Goal: Check status

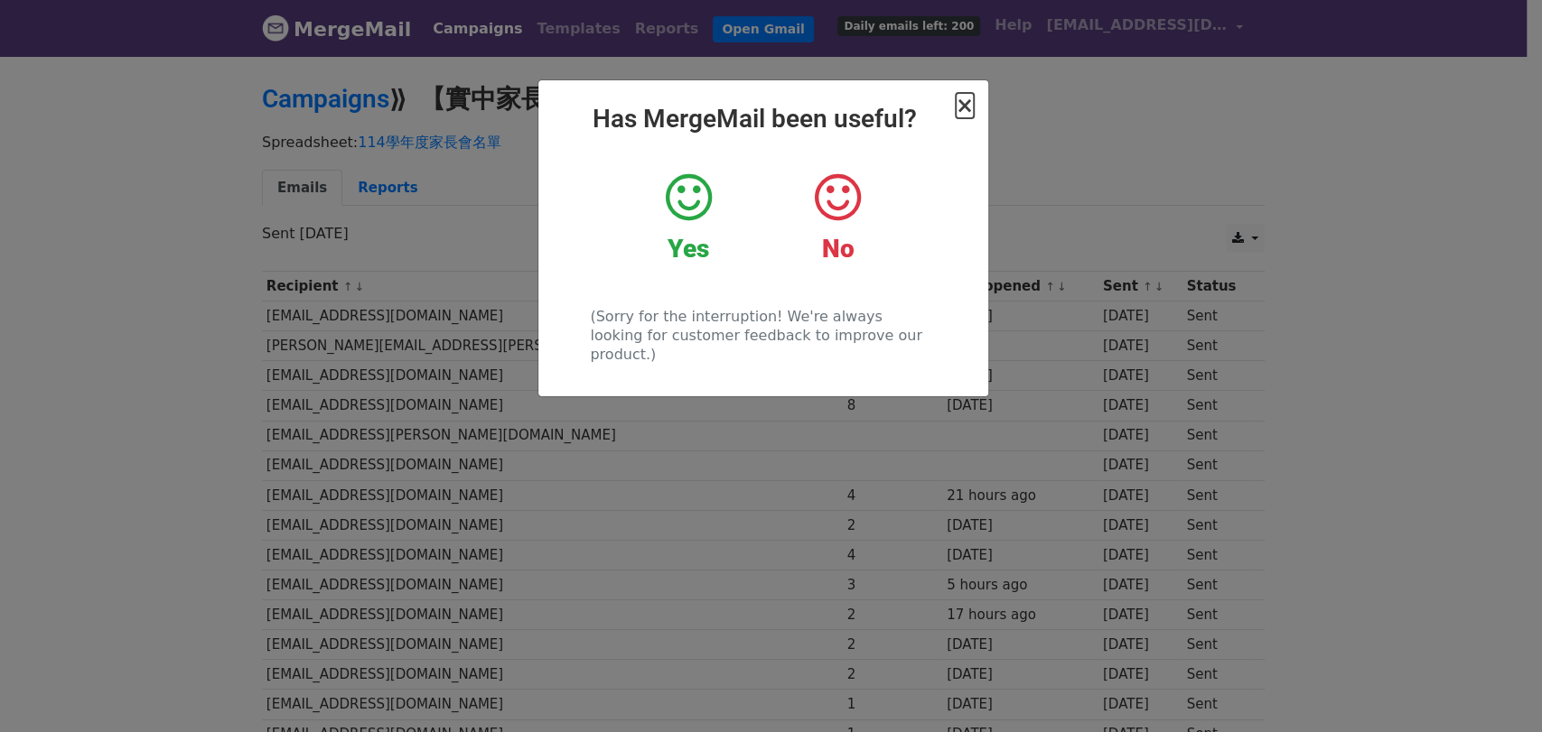
click at [965, 105] on span "×" at bounding box center [965, 105] width 18 height 25
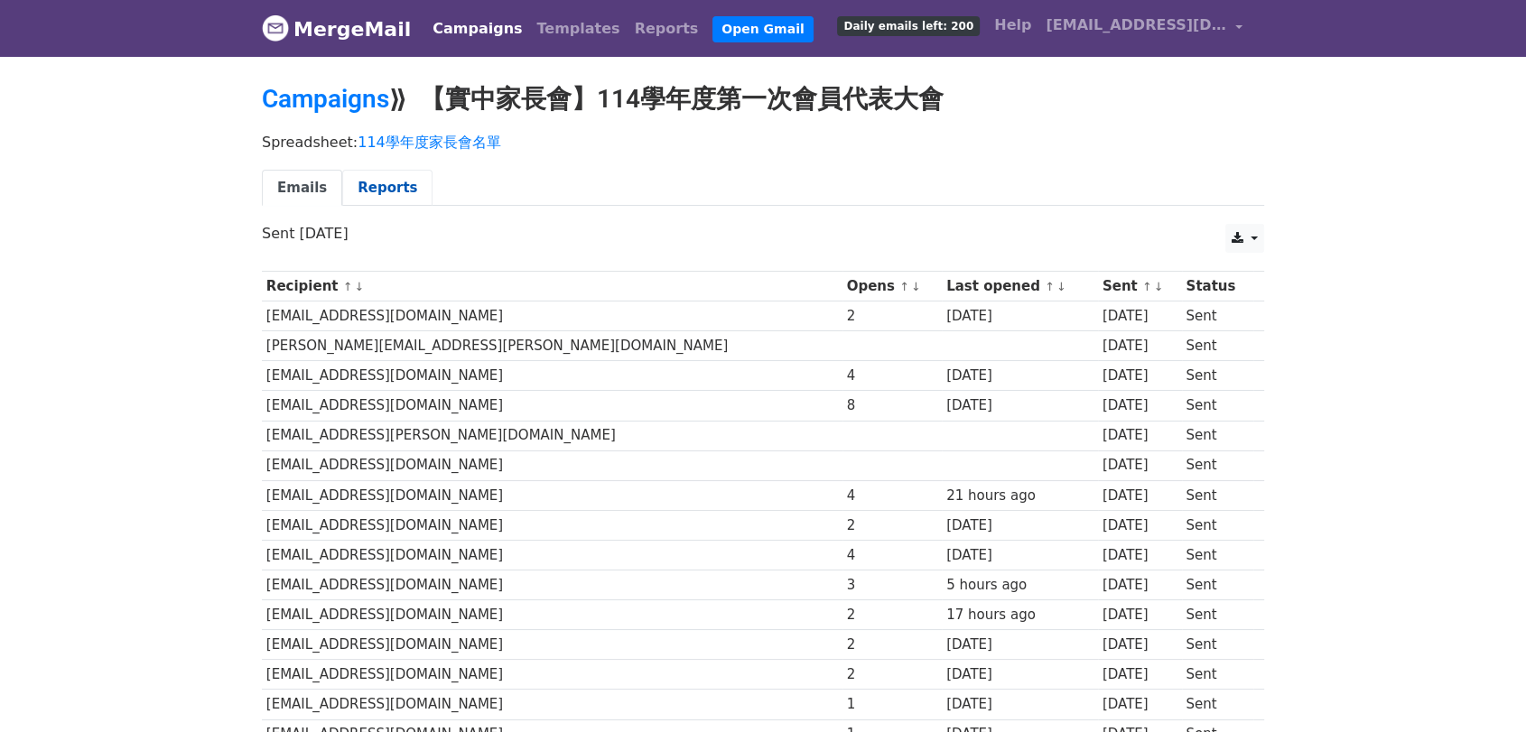
click at [360, 190] on link "Reports" at bounding box center [387, 188] width 90 height 37
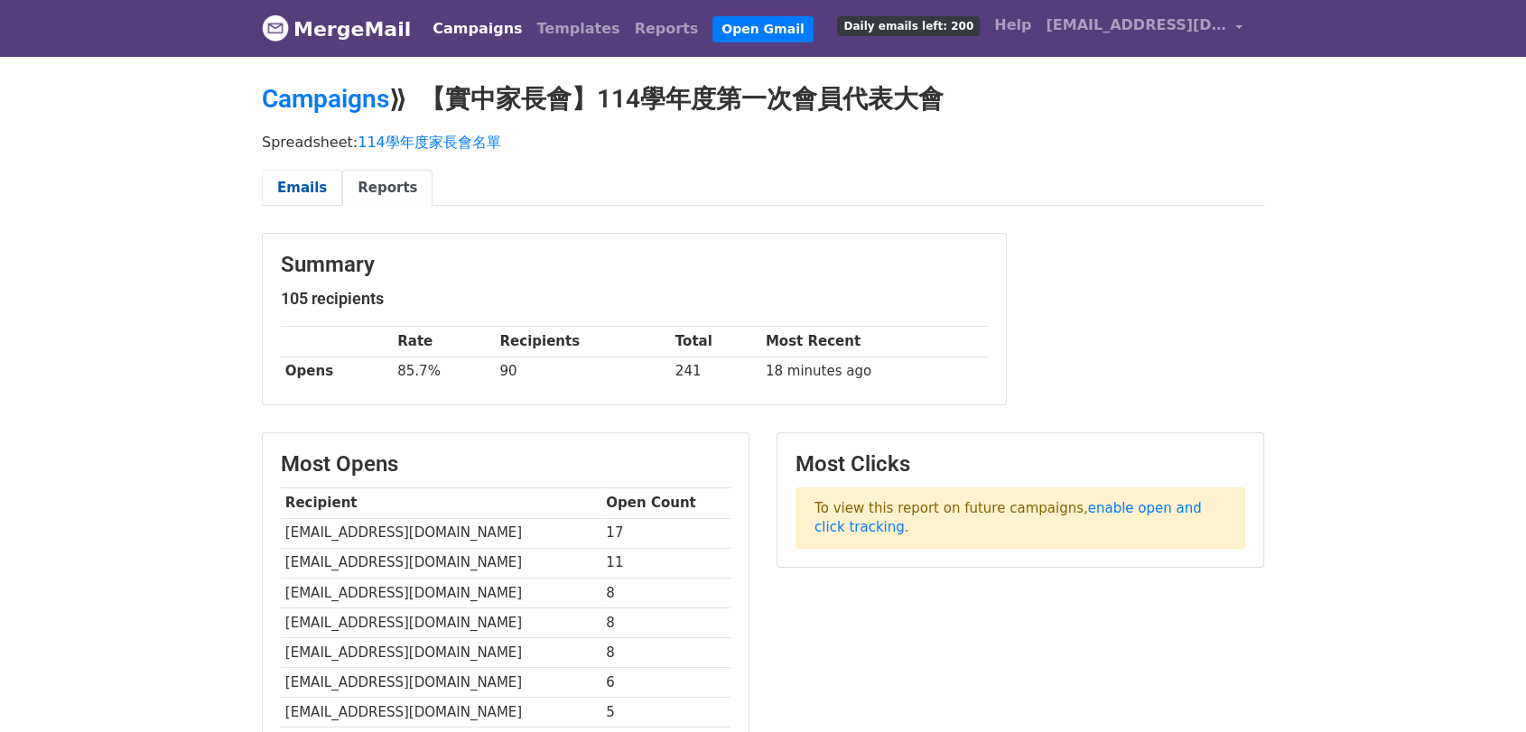
click at [296, 190] on link "Emails" at bounding box center [302, 188] width 80 height 37
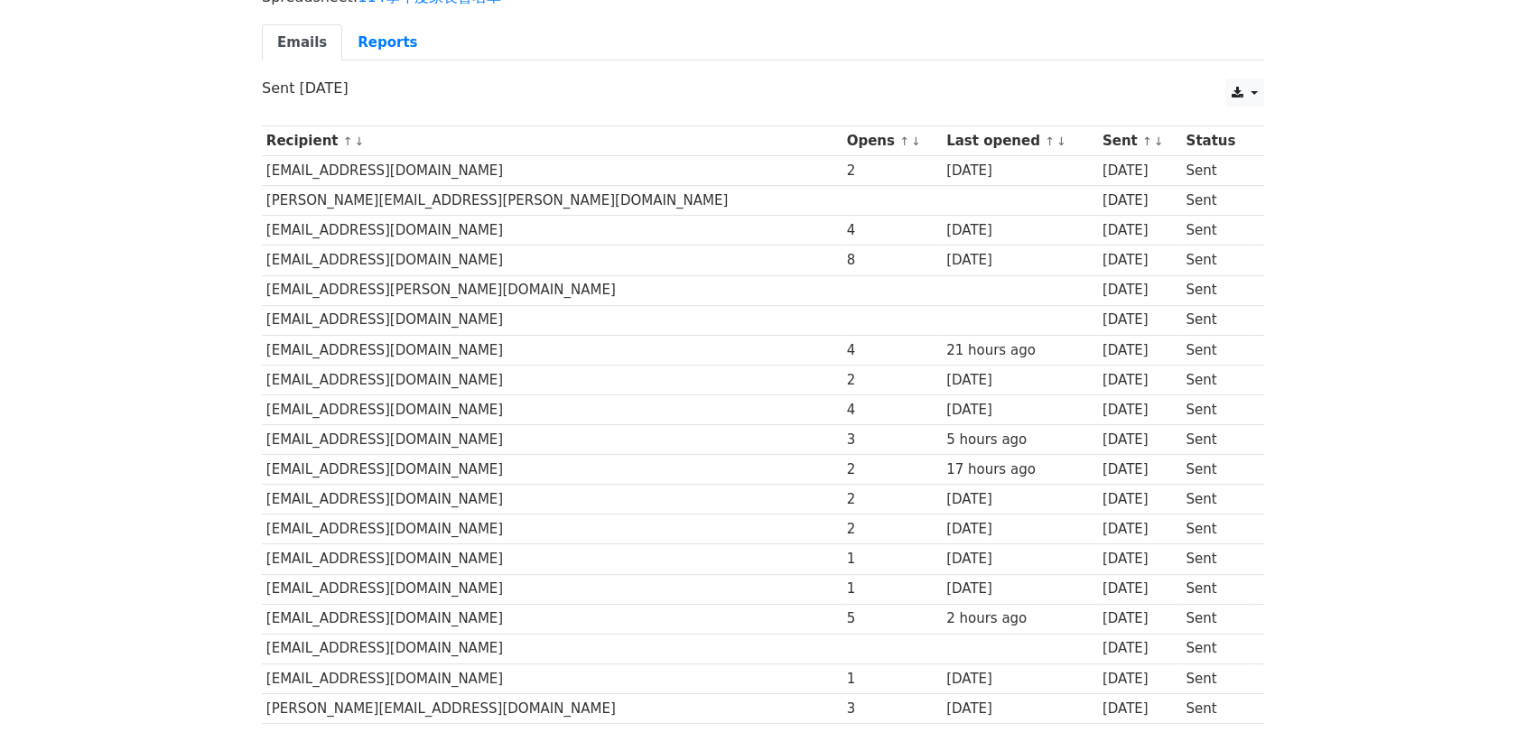
scroll to position [1676, 0]
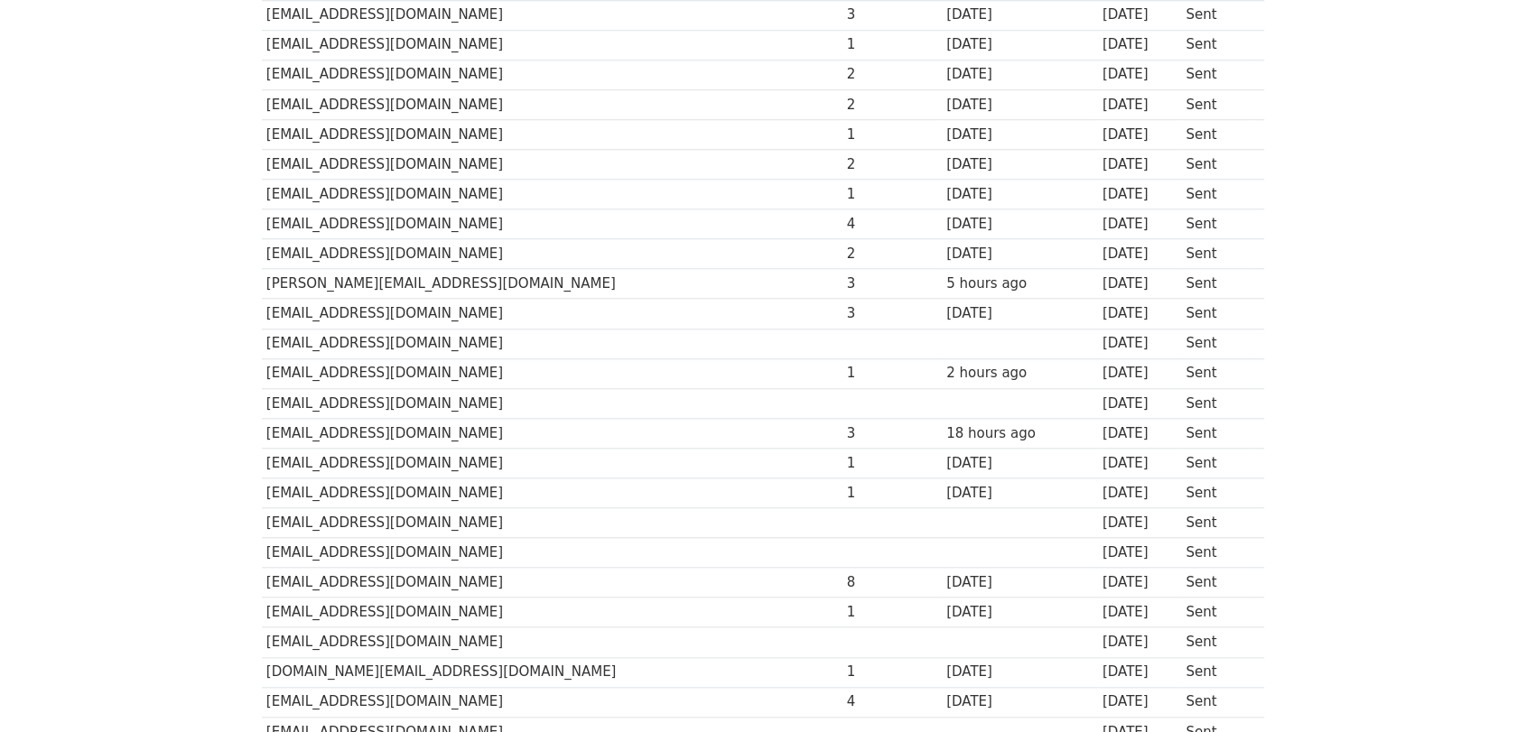
click at [510, 377] on td "[EMAIL_ADDRESS][DOMAIN_NAME]" at bounding box center [552, 374] width 581 height 30
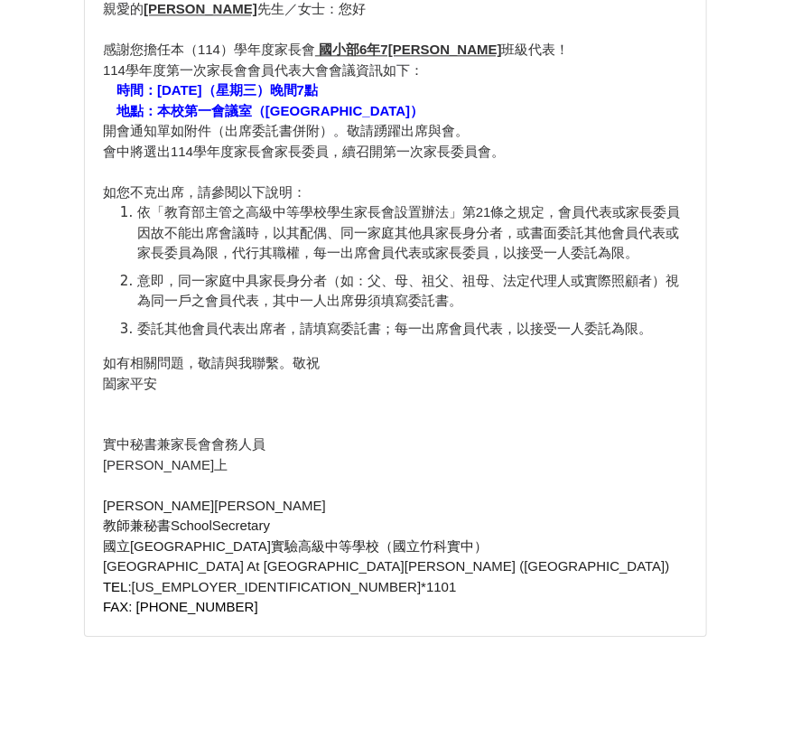
scroll to position [1104, 0]
